Goal: Information Seeking & Learning: Compare options

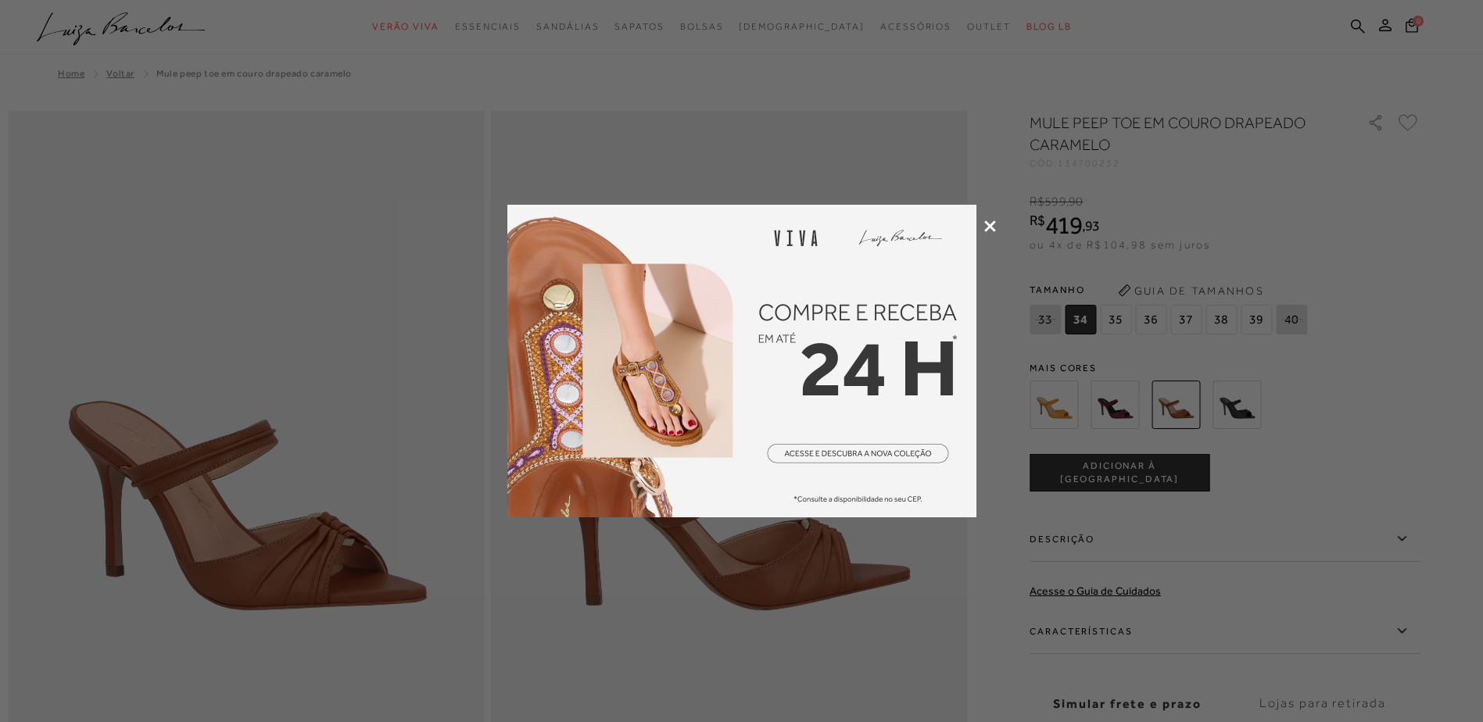
click at [989, 223] on icon at bounding box center [990, 226] width 12 height 12
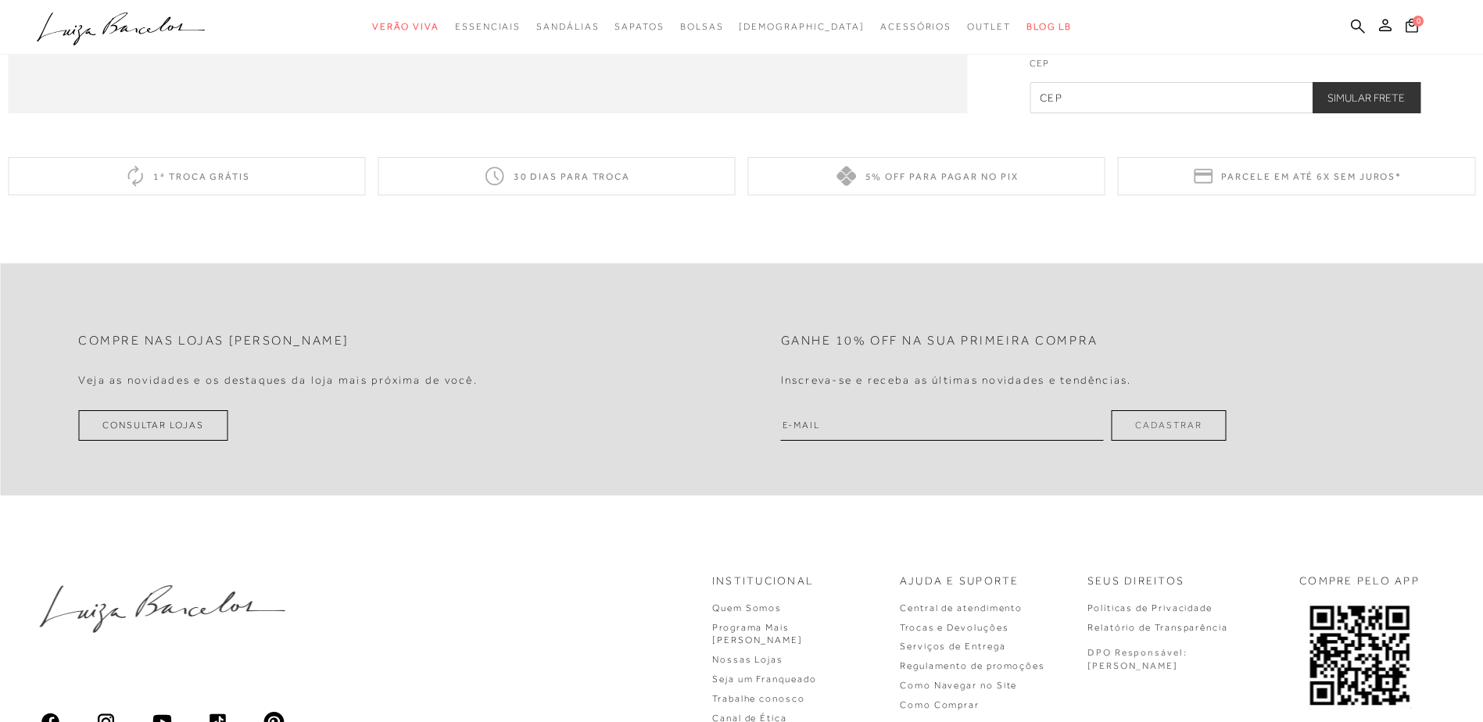
scroll to position [2736, 0]
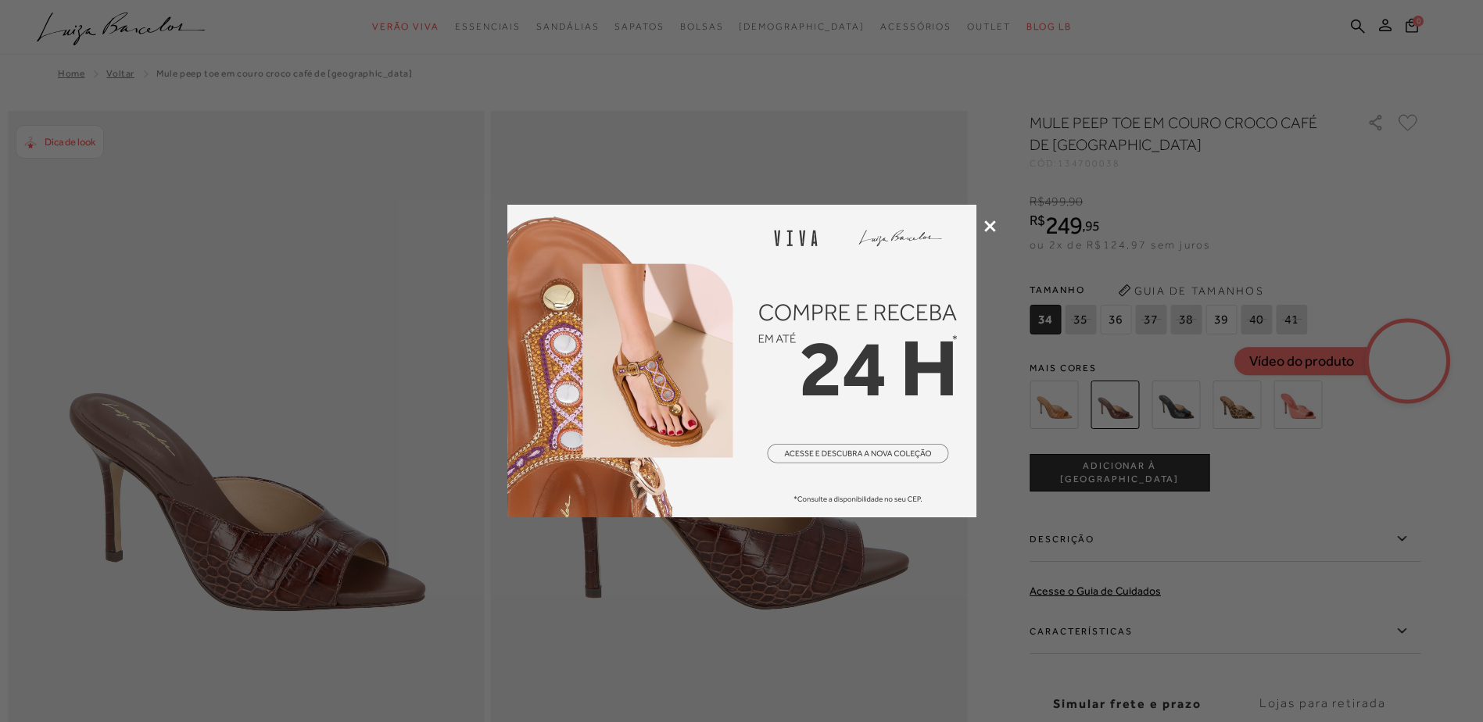
click at [990, 225] on icon at bounding box center [990, 226] width 12 height 12
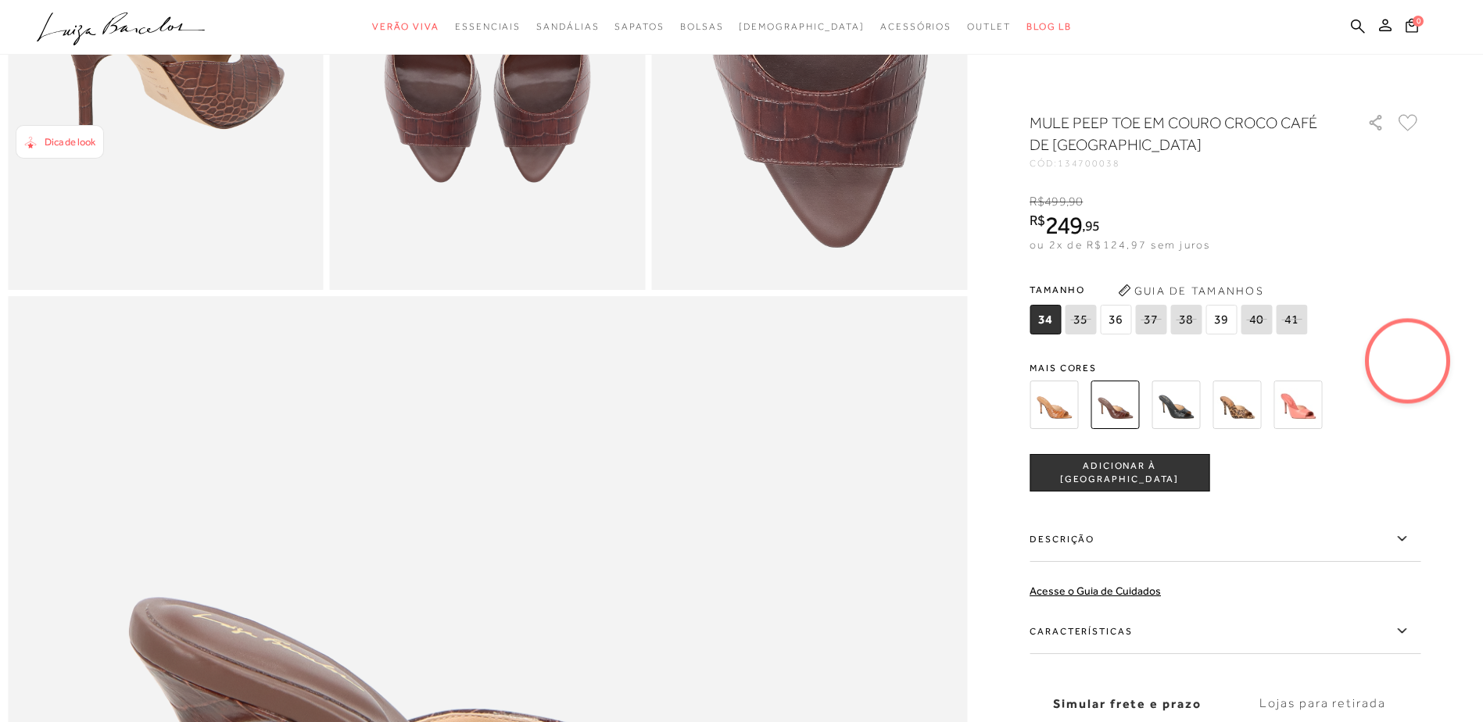
scroll to position [1251, 0]
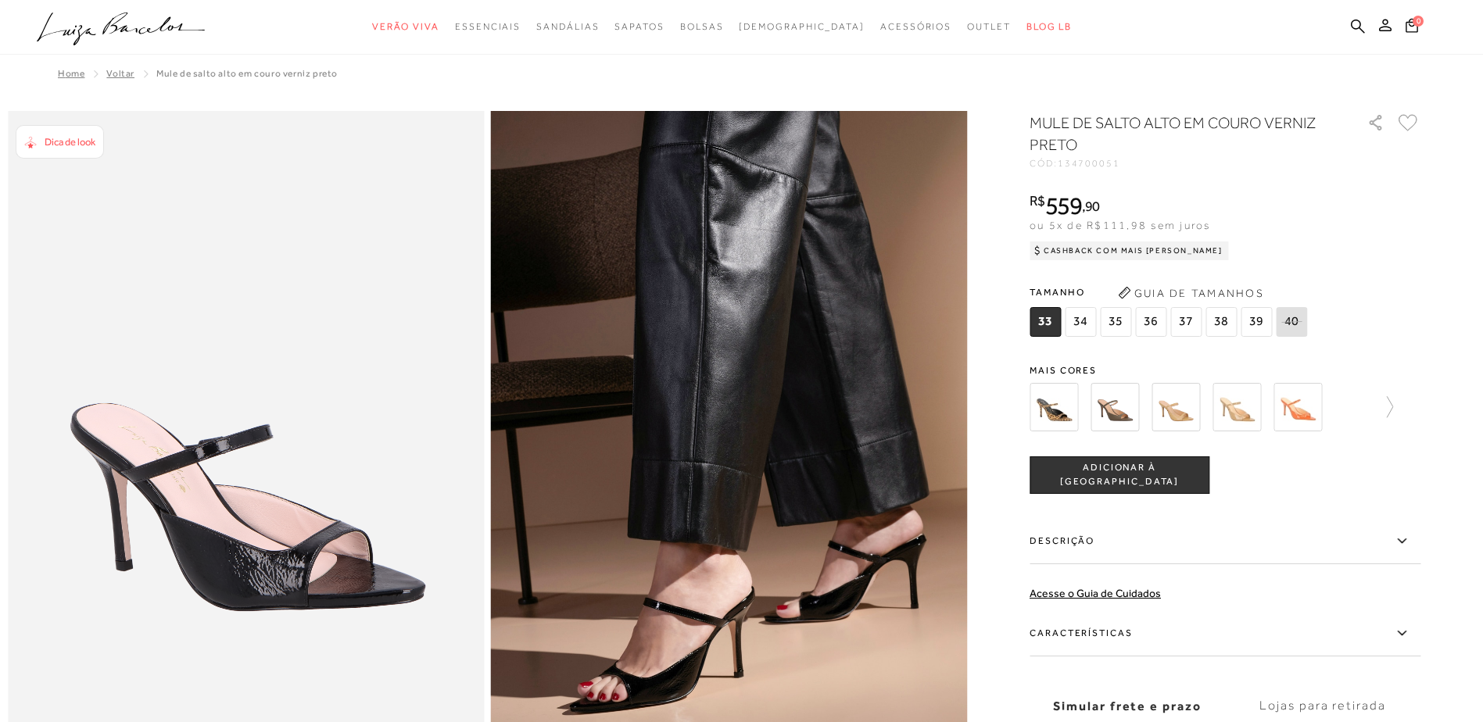
click at [1122, 410] on img at bounding box center [1114, 407] width 48 height 48
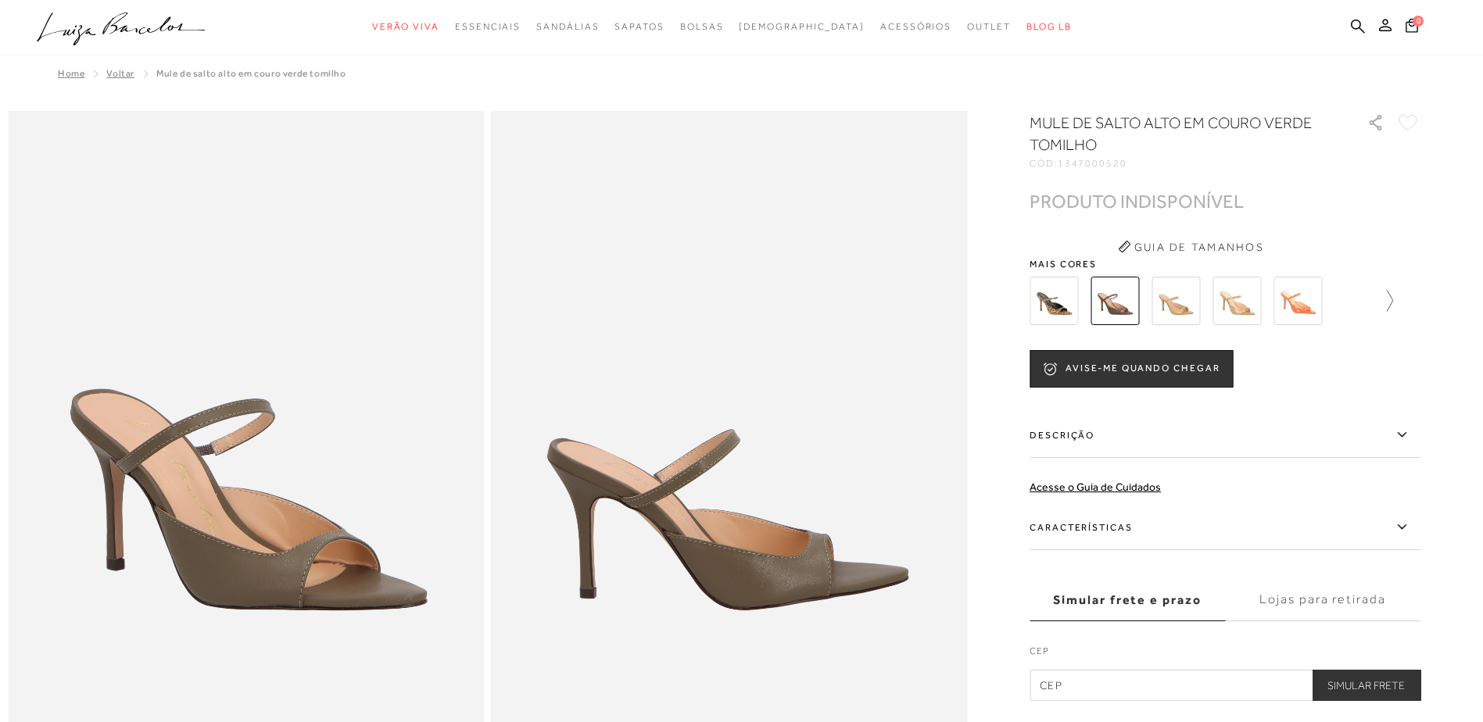
click at [1393, 303] on icon at bounding box center [1382, 301] width 22 height 22
click at [1420, 310] on icon at bounding box center [1409, 301] width 22 height 22
click at [1329, 308] on img at bounding box center [1325, 301] width 48 height 48
